Goal: Understand site structure: Understand site structure

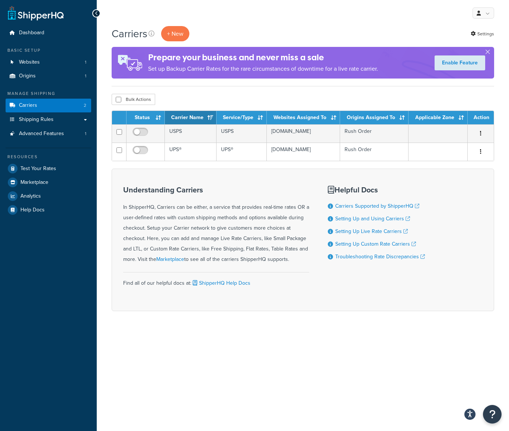
click at [389, 311] on div "Understanding Carriers In ShipperHQ, Carriers can be either, a service that pro…" at bounding box center [303, 240] width 383 height 143
click at [397, 18] on div "My Profile Billing Global Settings Contact Us Logout" at bounding box center [303, 13] width 413 height 26
